Goal: Transaction & Acquisition: Purchase product/service

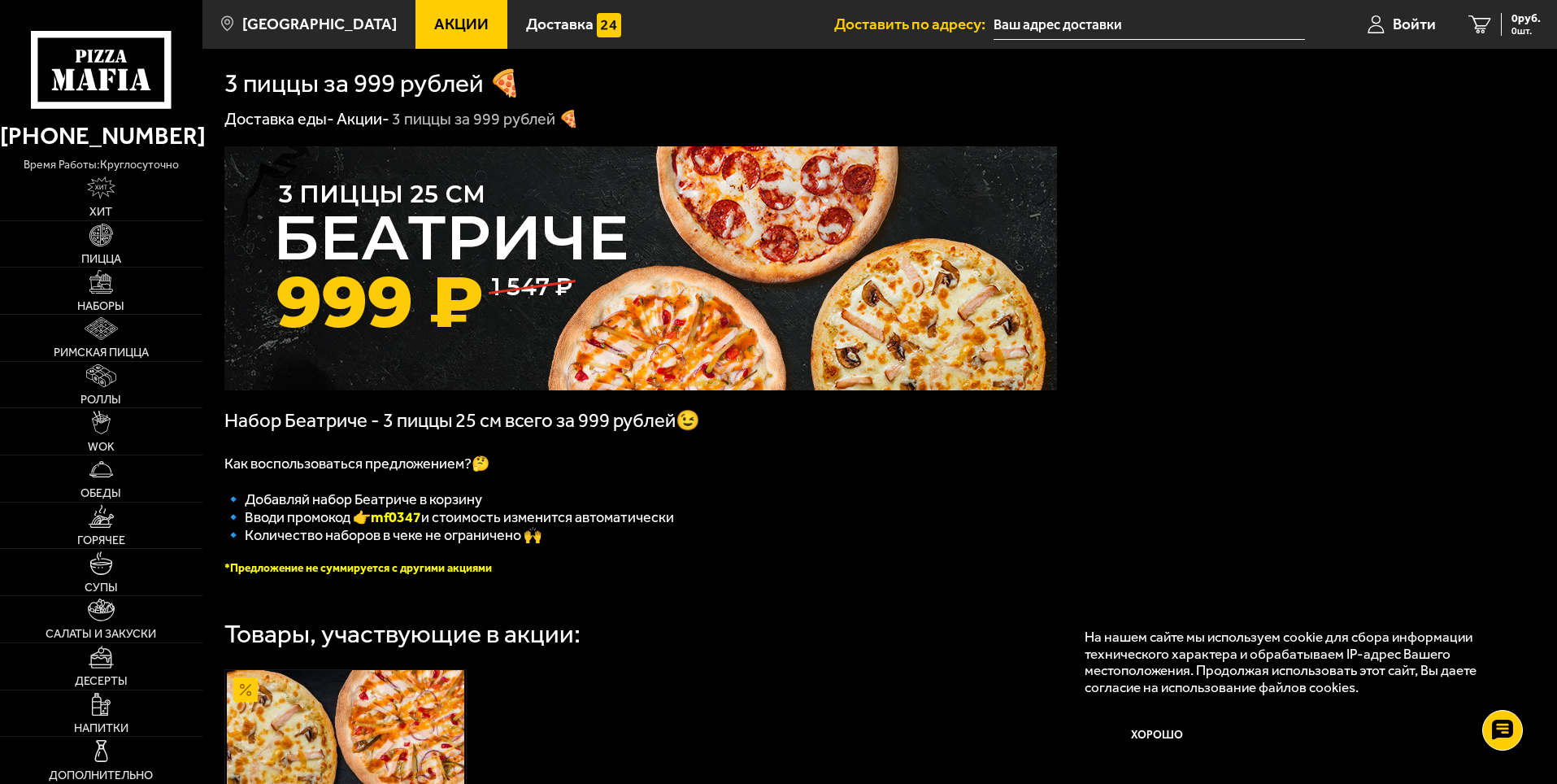
click at [784, 291] on img at bounding box center [641, 268] width 832 height 243
click at [682, 252] on img at bounding box center [641, 268] width 832 height 243
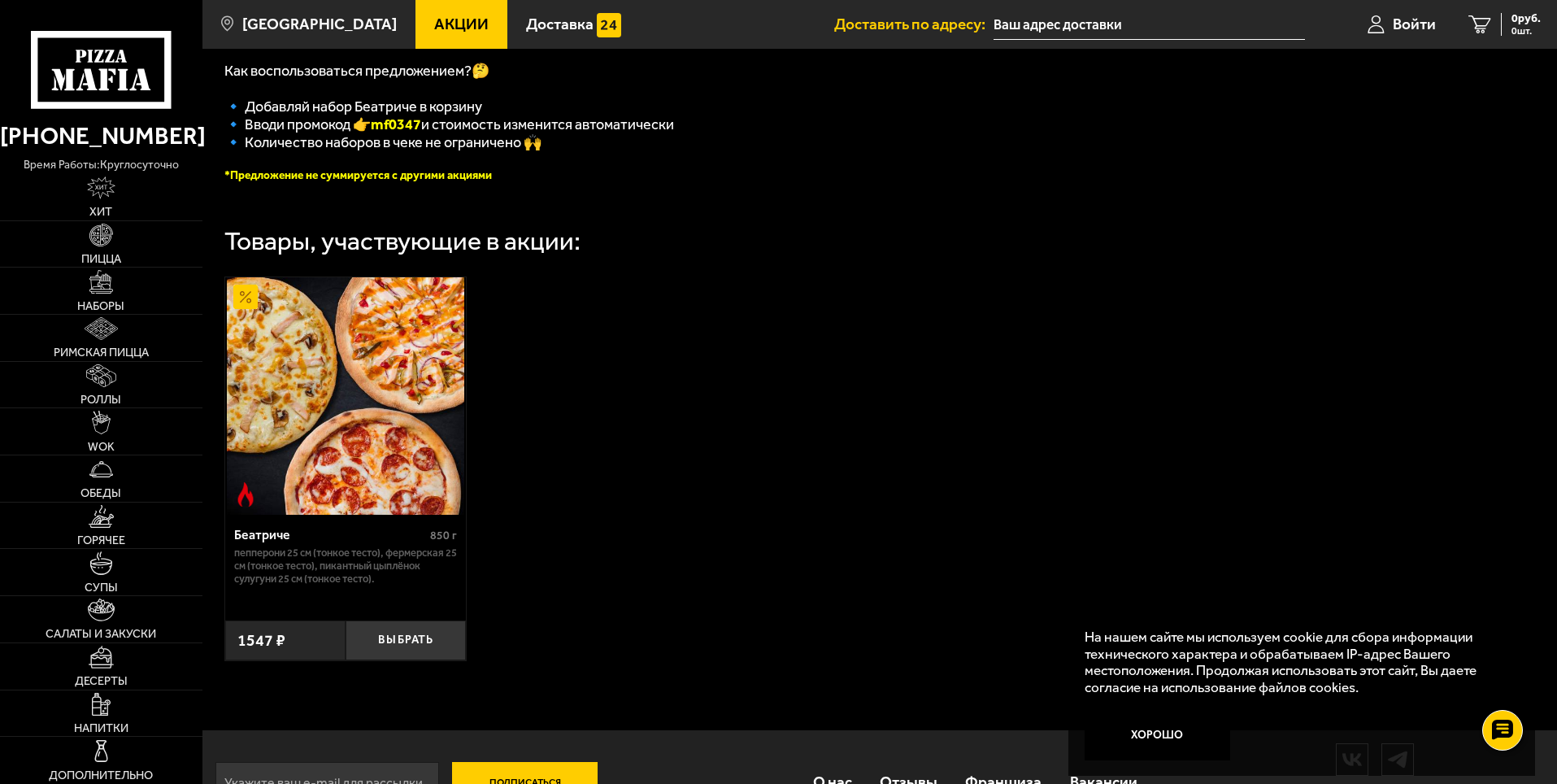
scroll to position [407, 0]
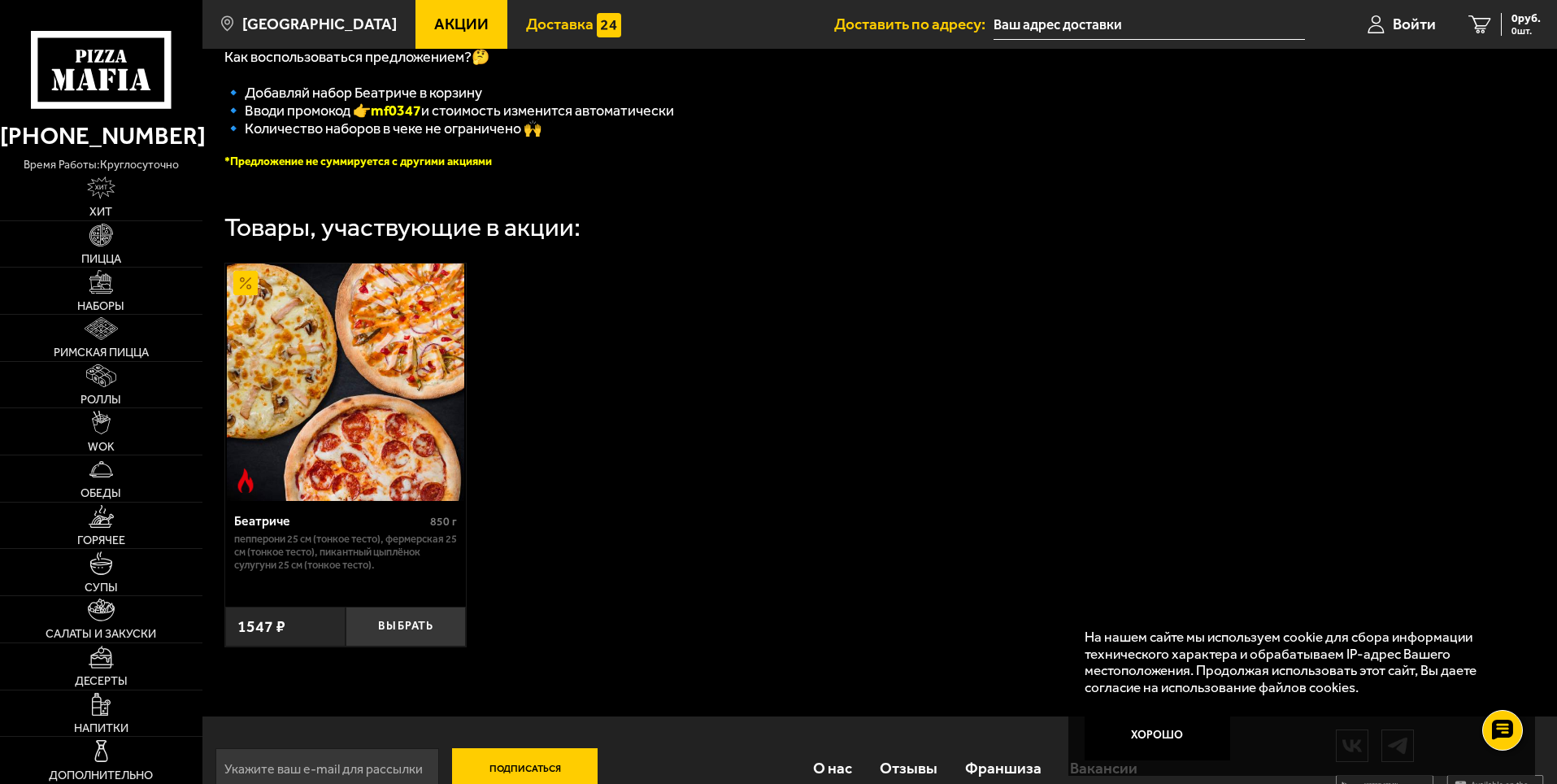
click at [561, 26] on span "Доставка" at bounding box center [560, 24] width 68 height 15
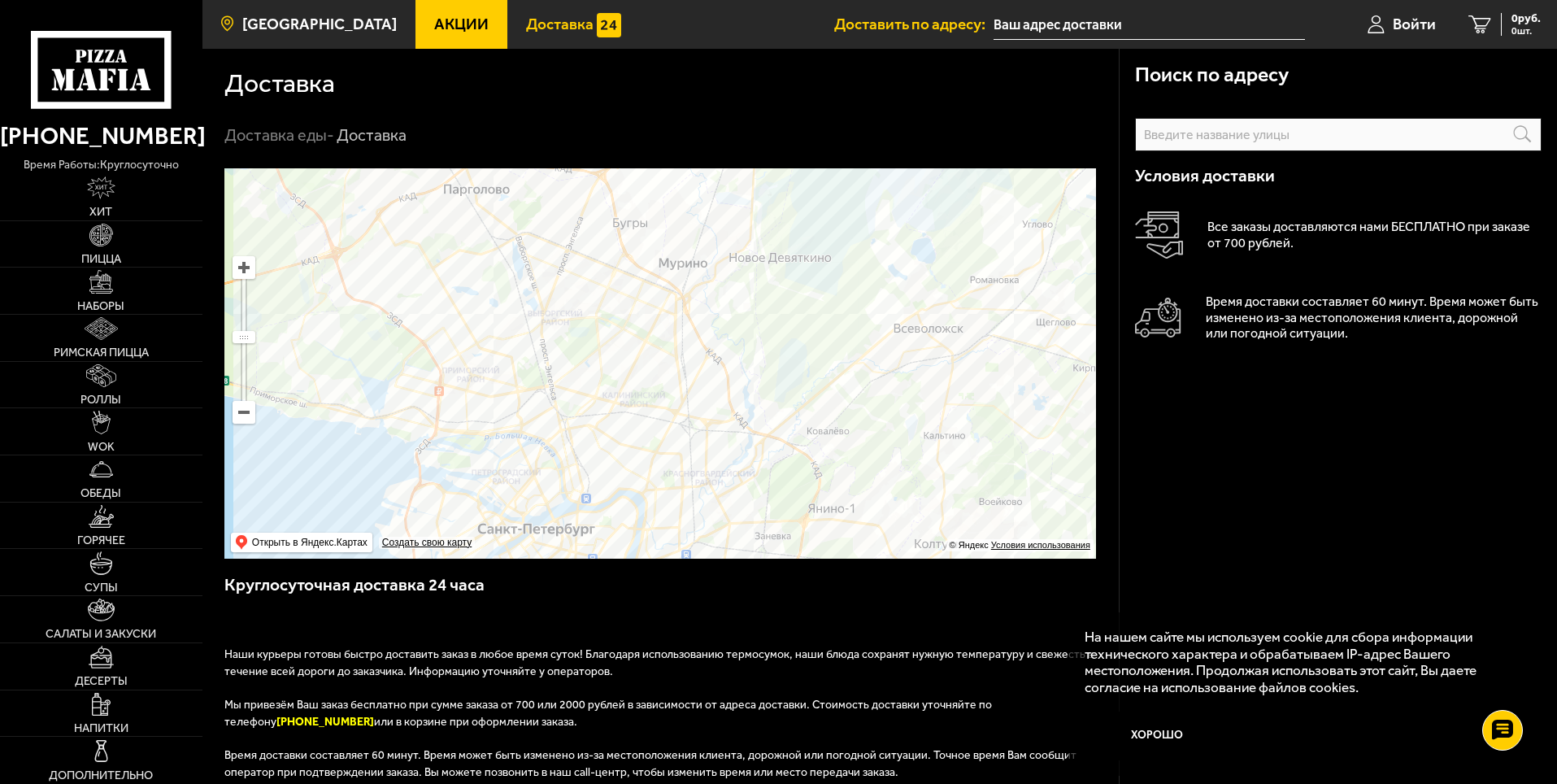
click at [338, 44] on link "[GEOGRAPHIC_DATA]" at bounding box center [310, 25] width 213 height 49
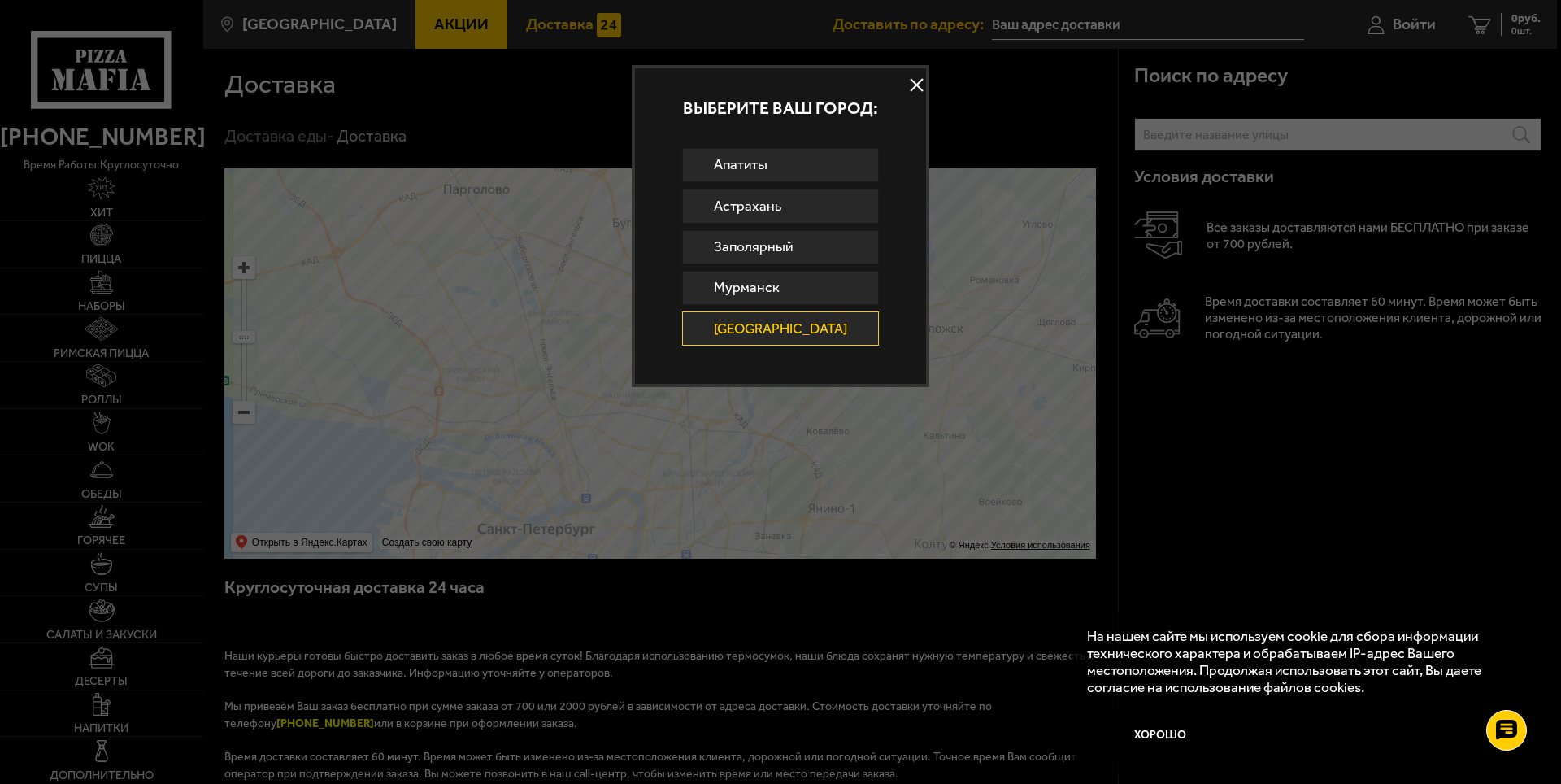
click at [441, 169] on div at bounding box center [780, 392] width 1561 height 784
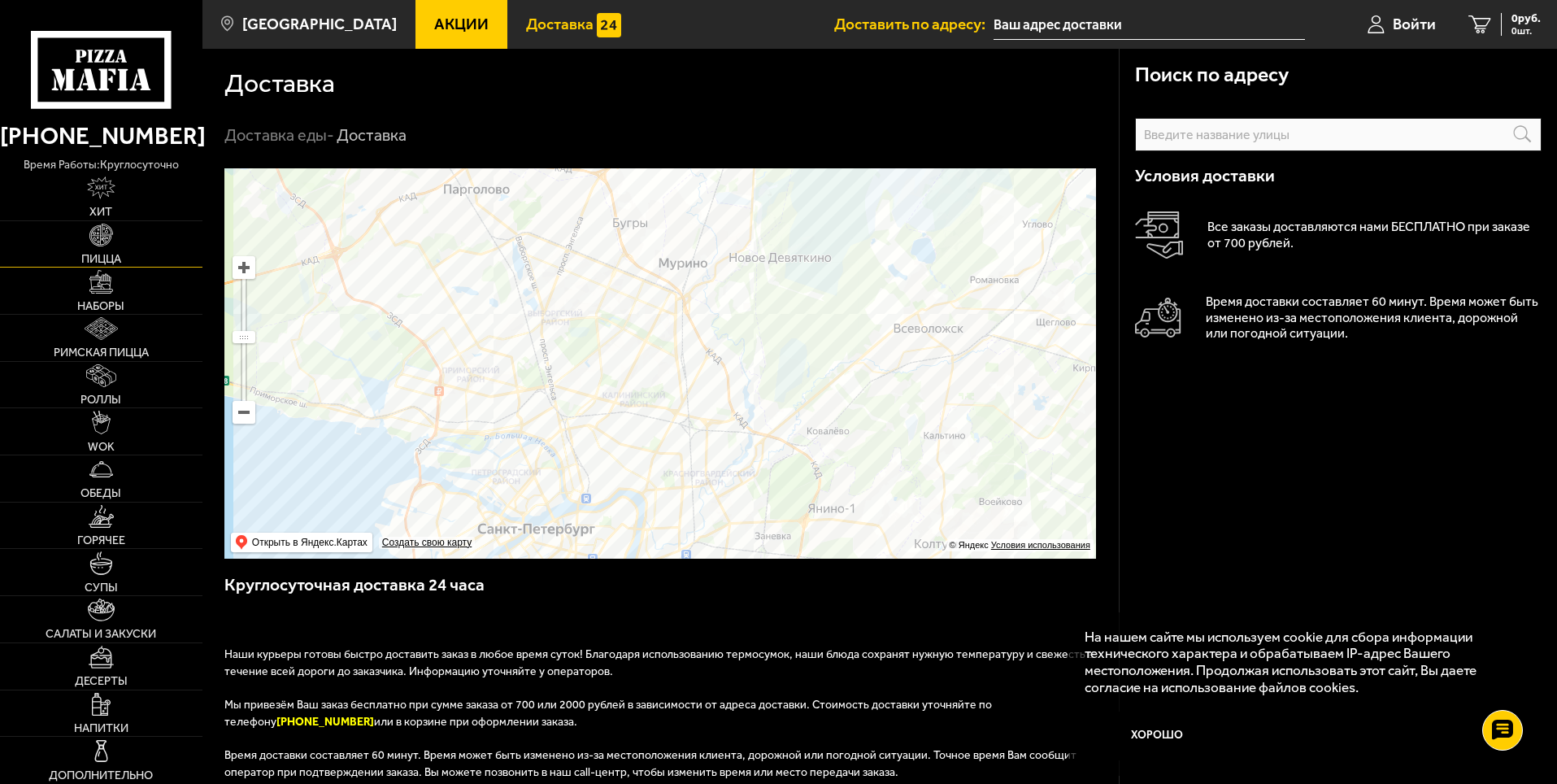
click at [97, 238] on img at bounding box center [101, 235] width 23 height 23
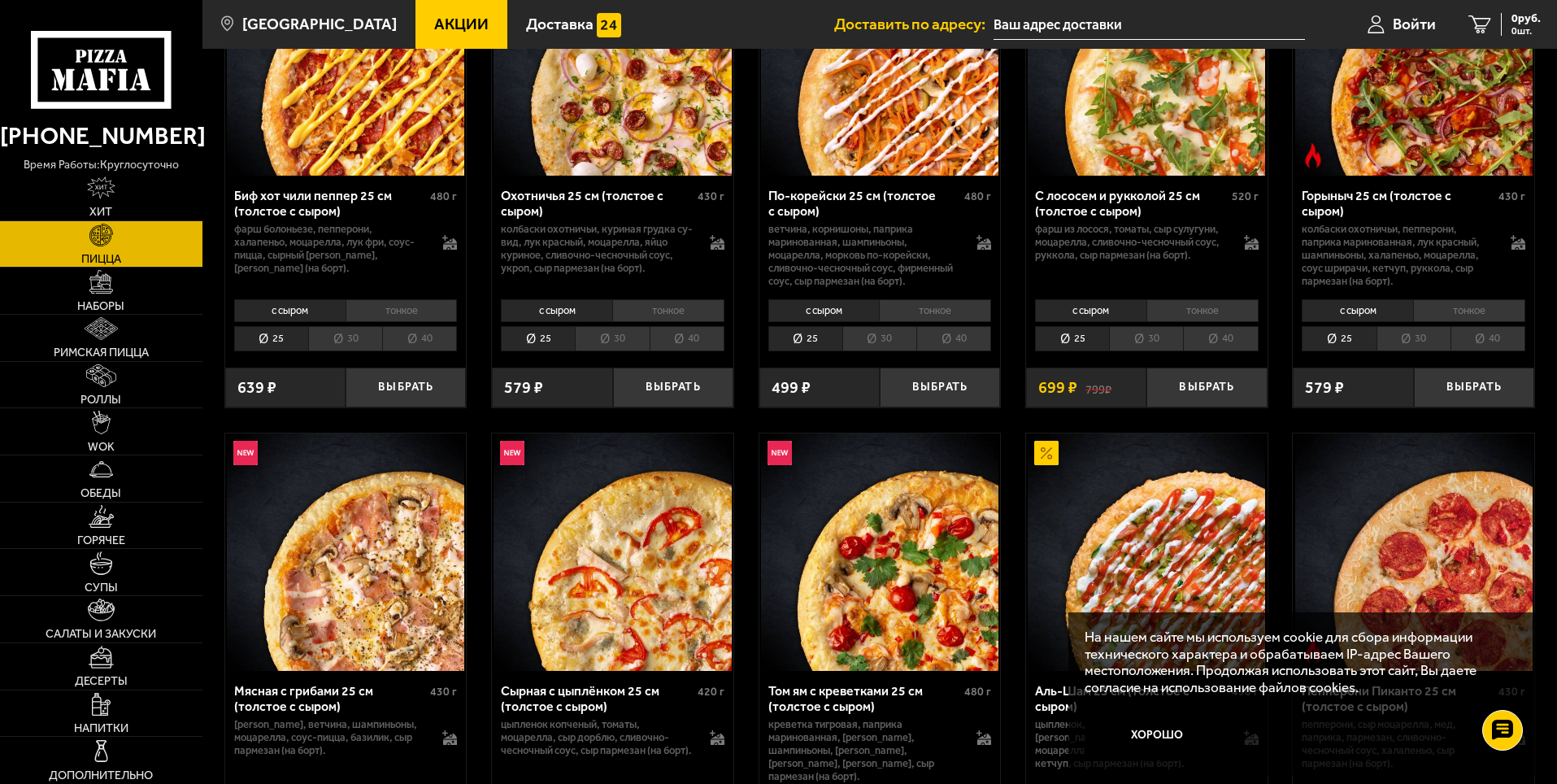
scroll to position [243, 0]
